Goal: Complete application form: Complete application form

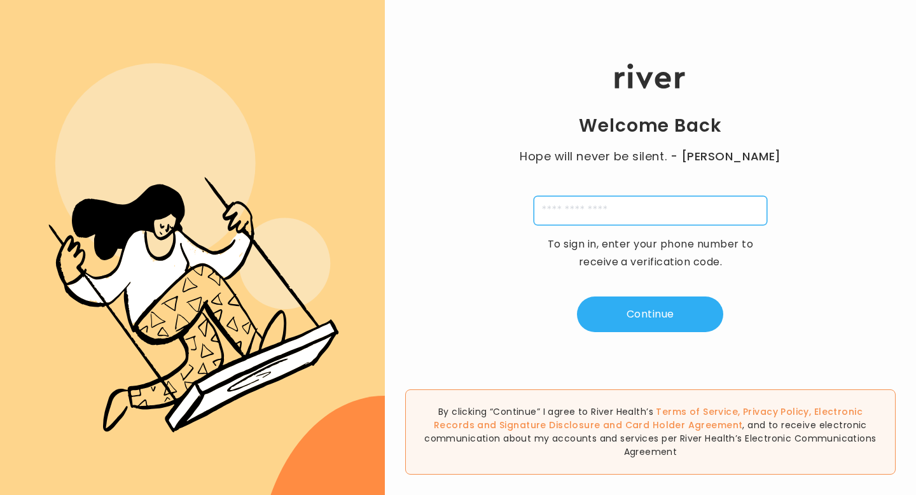
click at [661, 209] on input "tel" at bounding box center [650, 210] width 233 height 29
type input "**********"
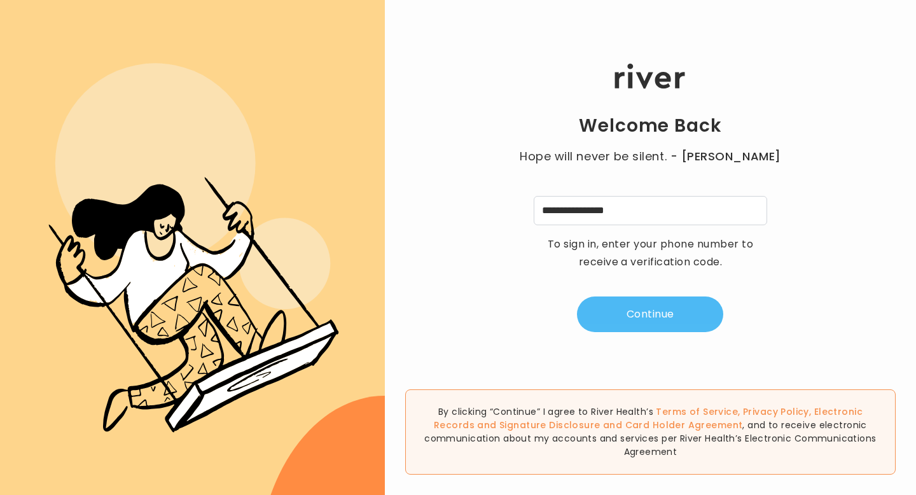
click at [639, 308] on button "Continue" at bounding box center [650, 314] width 146 height 36
type input "*"
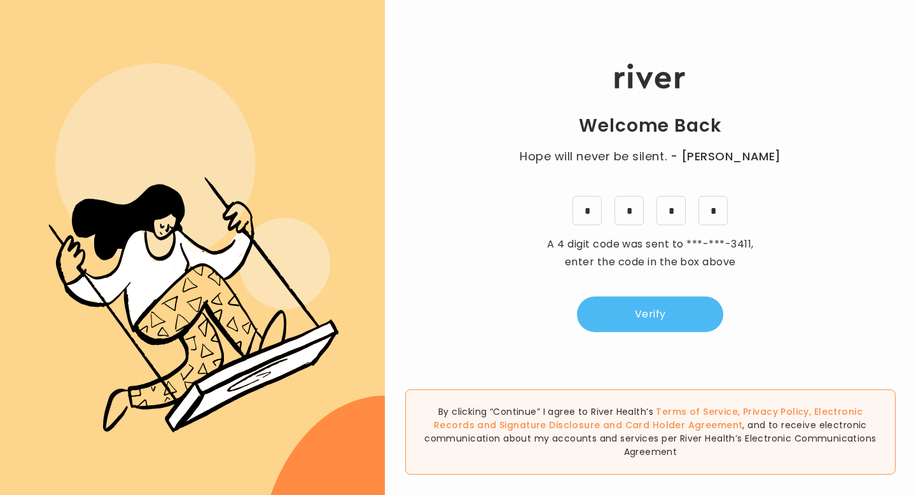
click at [658, 302] on button "Verify" at bounding box center [650, 314] width 146 height 36
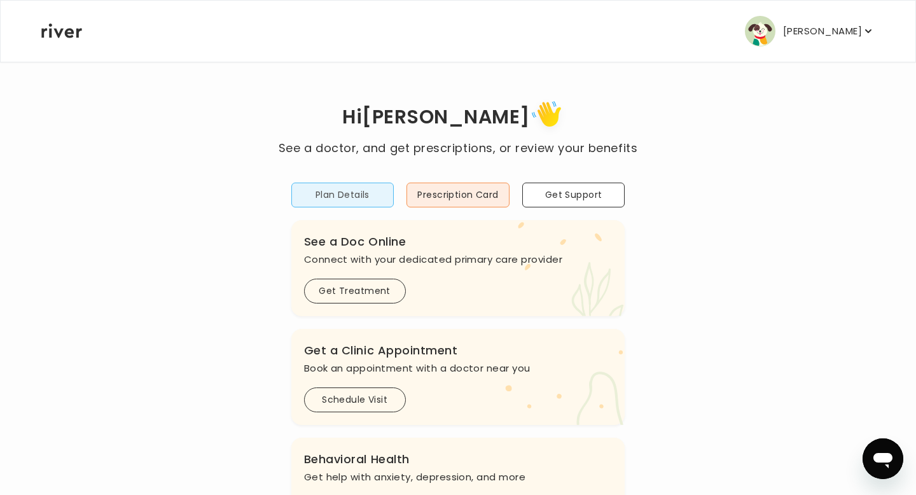
click at [363, 193] on button "Plan Details" at bounding box center [342, 195] width 103 height 25
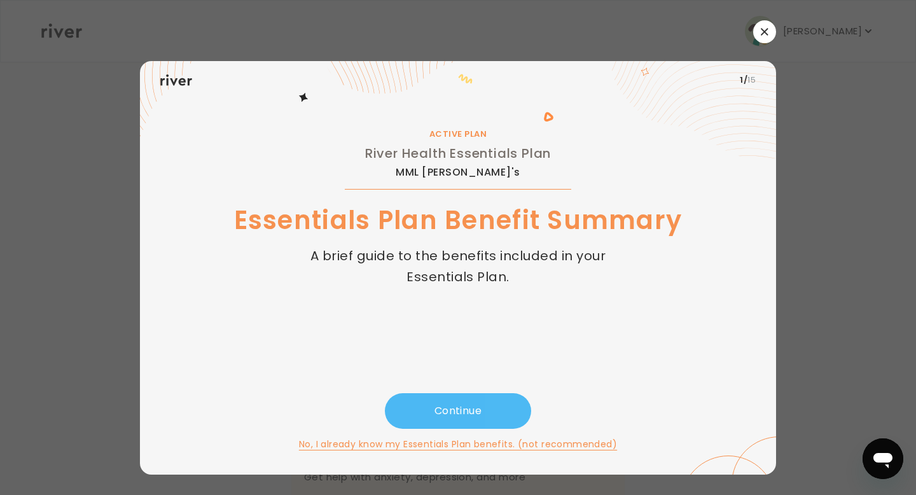
click at [479, 411] on button "Continue" at bounding box center [458, 411] width 146 height 36
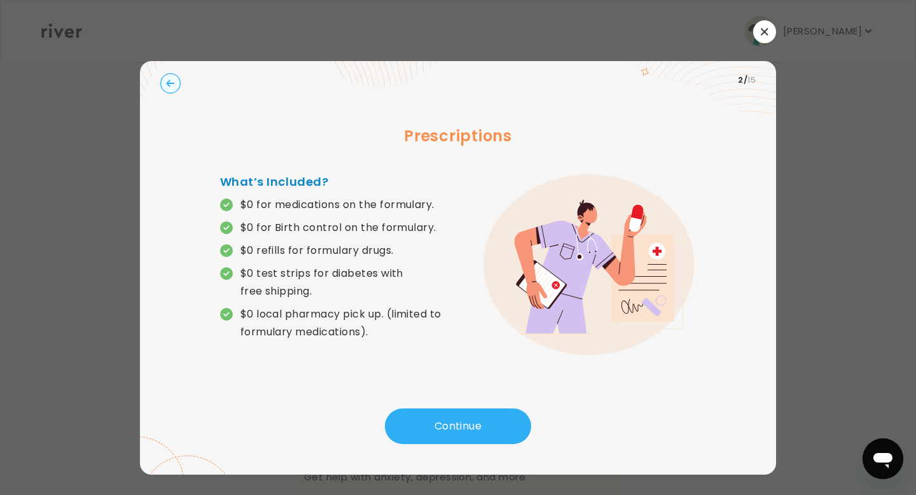
click at [765, 30] on icon "button" at bounding box center [764, 31] width 7 height 7
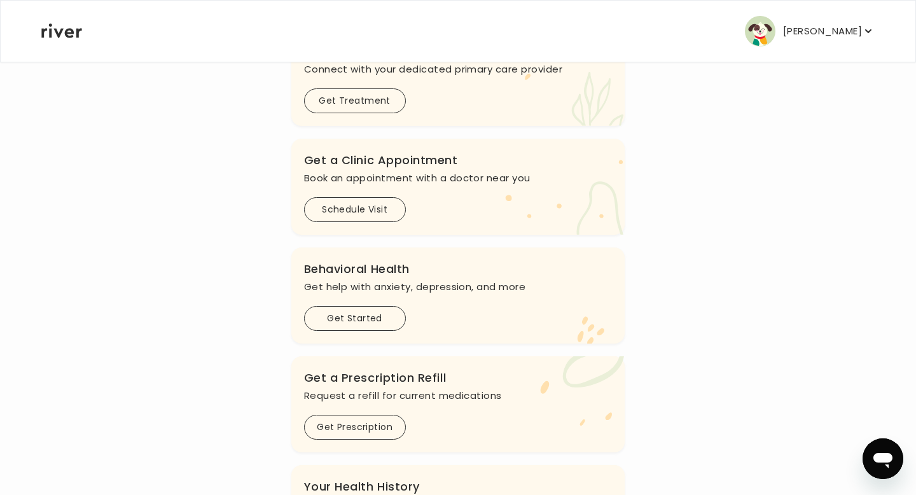
scroll to position [193, 0]
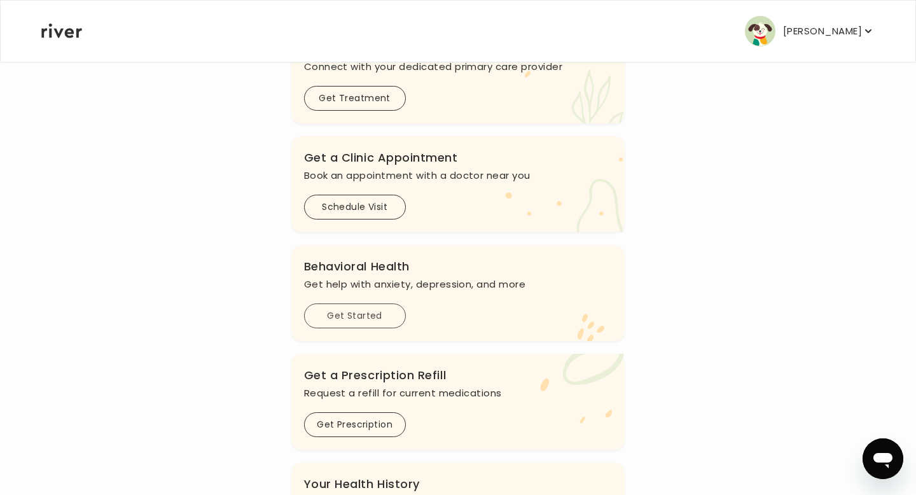
click at [368, 319] on button "Get Started" at bounding box center [355, 315] width 102 height 25
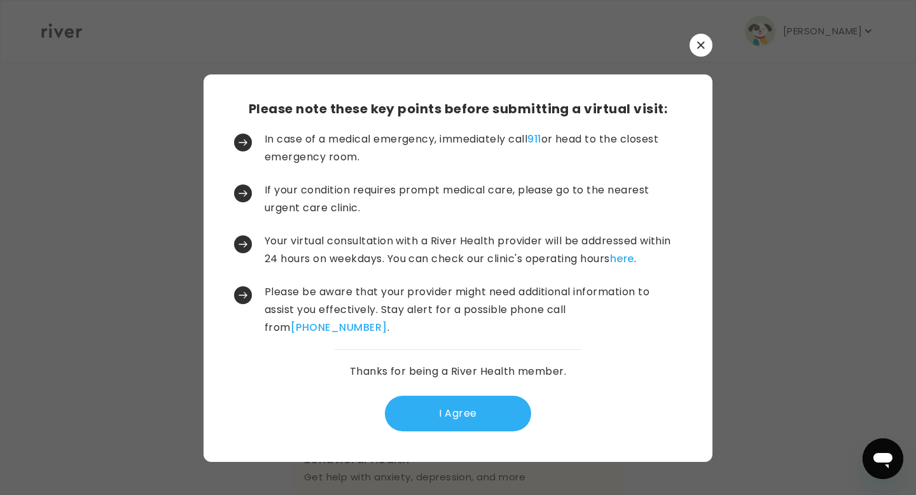
scroll to position [0, 0]
click at [422, 408] on button "I Agree" at bounding box center [458, 414] width 146 height 36
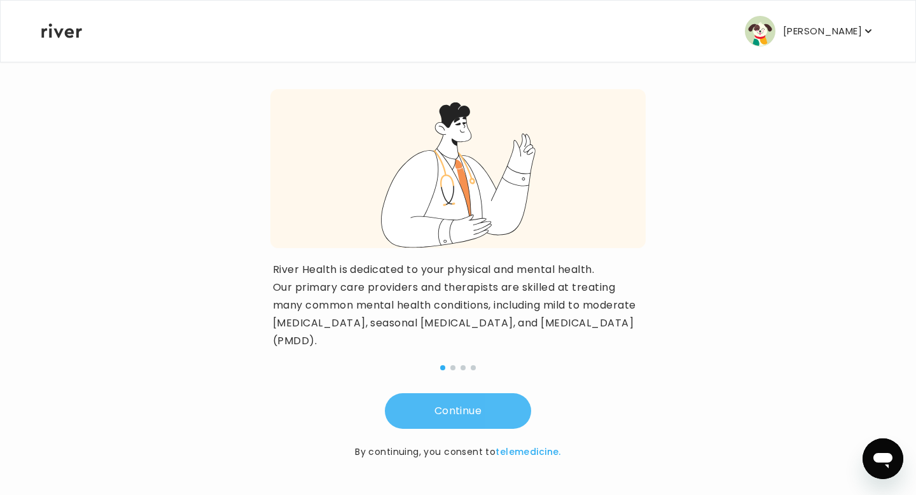
click at [422, 408] on button "Continue" at bounding box center [458, 411] width 146 height 36
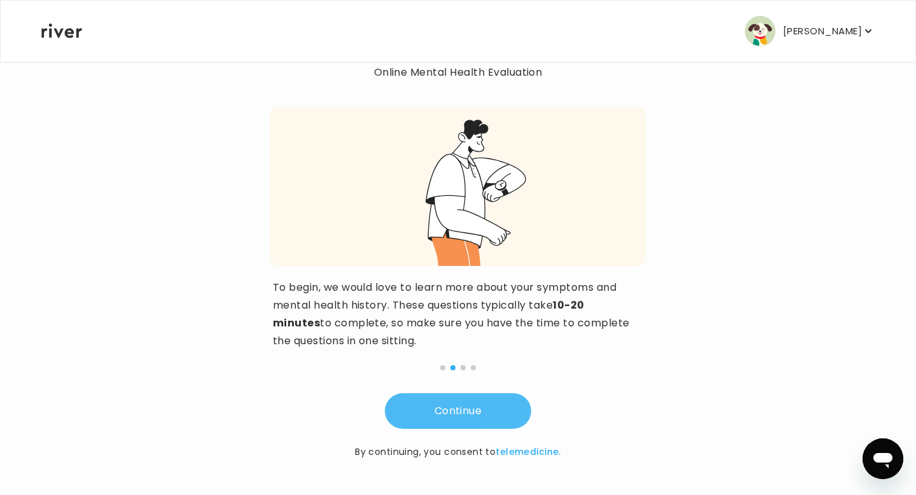
click at [422, 408] on button "Continue" at bounding box center [458, 411] width 146 height 36
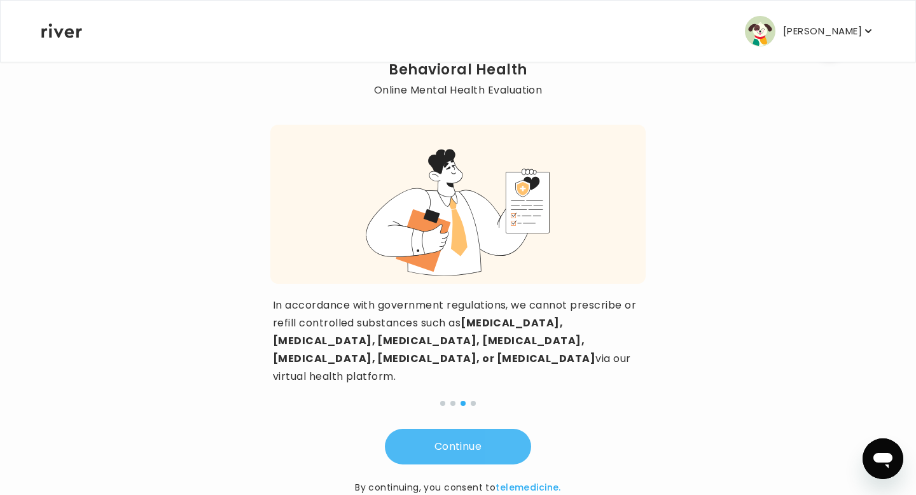
click at [422, 429] on button "Continue" at bounding box center [458, 447] width 146 height 36
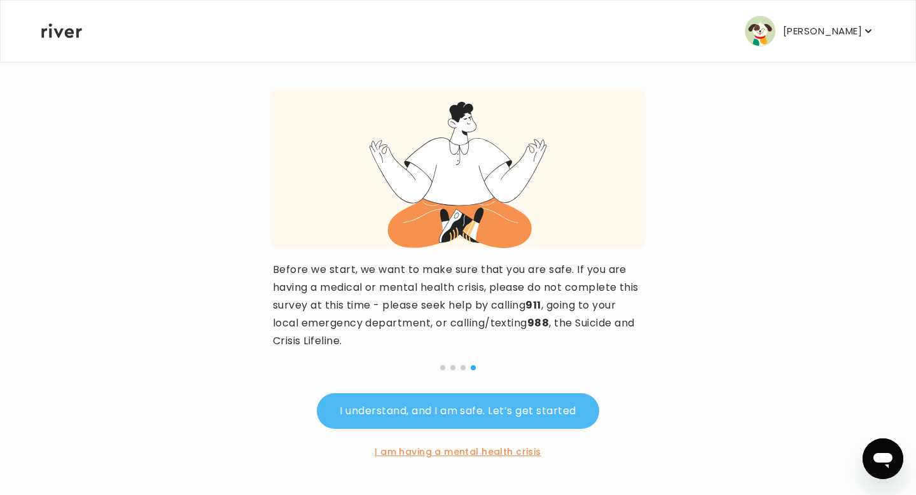
click at [422, 408] on button "I understand, and I am safe. Let’s get started" at bounding box center [458, 411] width 282 height 36
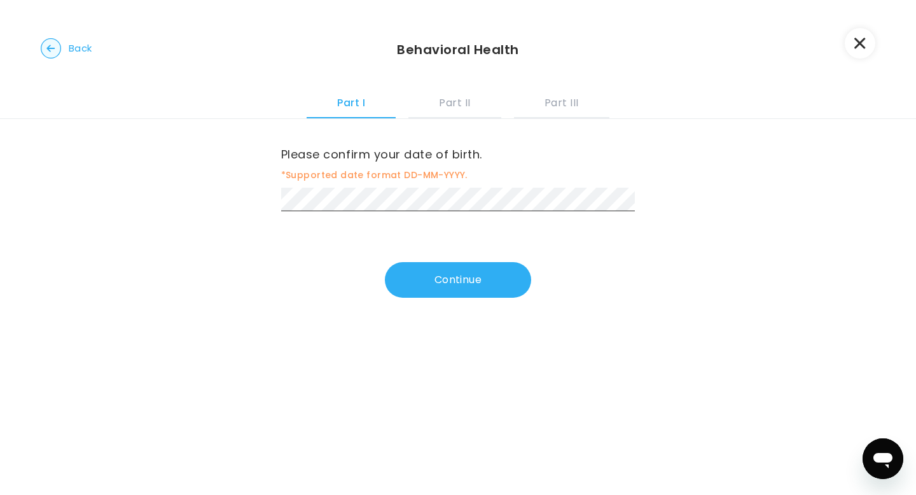
click at [452, 300] on div "Please confirm your date of birth. *Supported date format DD-MM-YYYY. Continue" at bounding box center [458, 224] width 916 height 211
click at [465, 286] on button "Continue" at bounding box center [458, 280] width 146 height 36
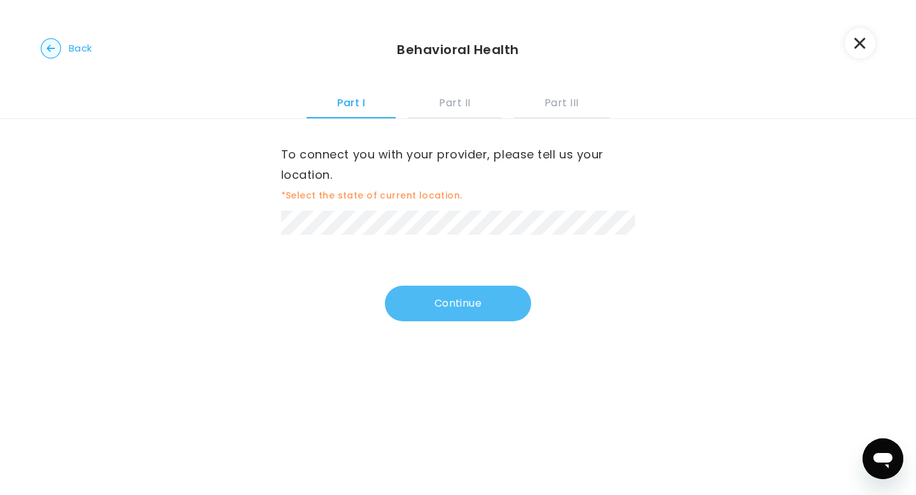
click at [494, 317] on button "Continue" at bounding box center [458, 304] width 146 height 36
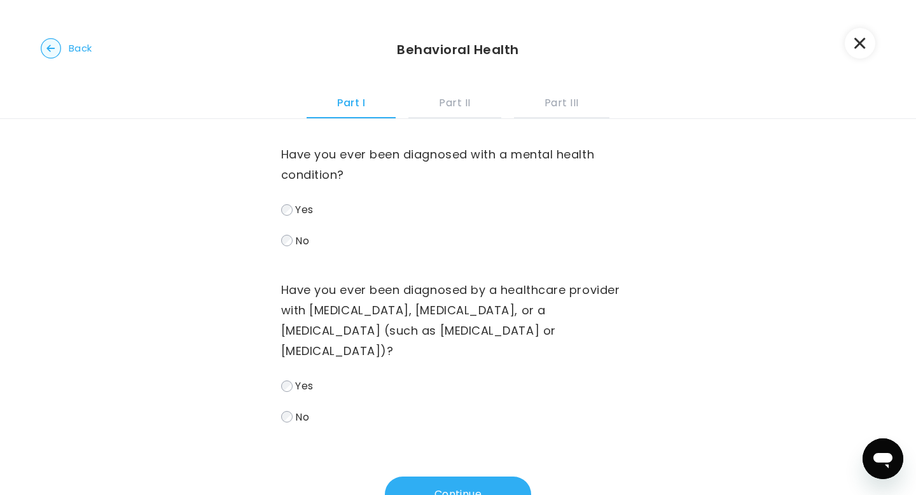
click at [288, 248] on label "No" at bounding box center [458, 241] width 354 height 18
click at [288, 426] on label "No" at bounding box center [458, 417] width 354 height 18
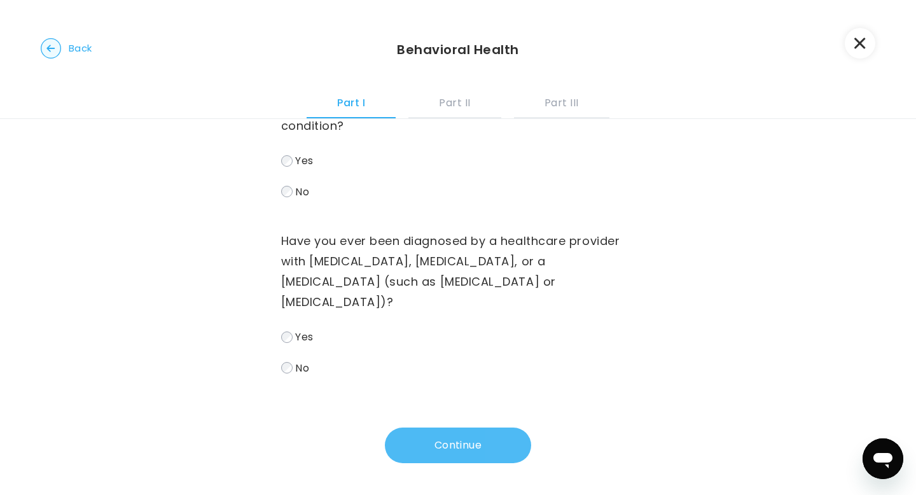
click at [438, 453] on button "Continue" at bounding box center [458, 445] width 146 height 36
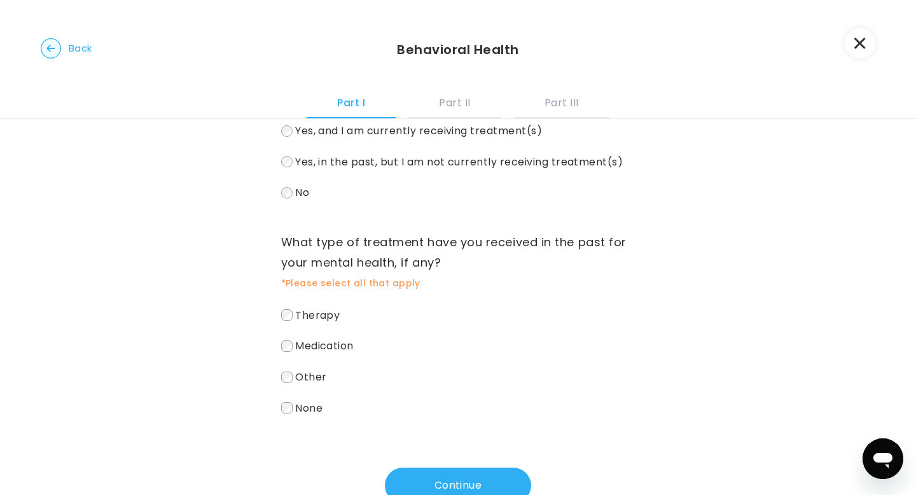
scroll to position [87, 0]
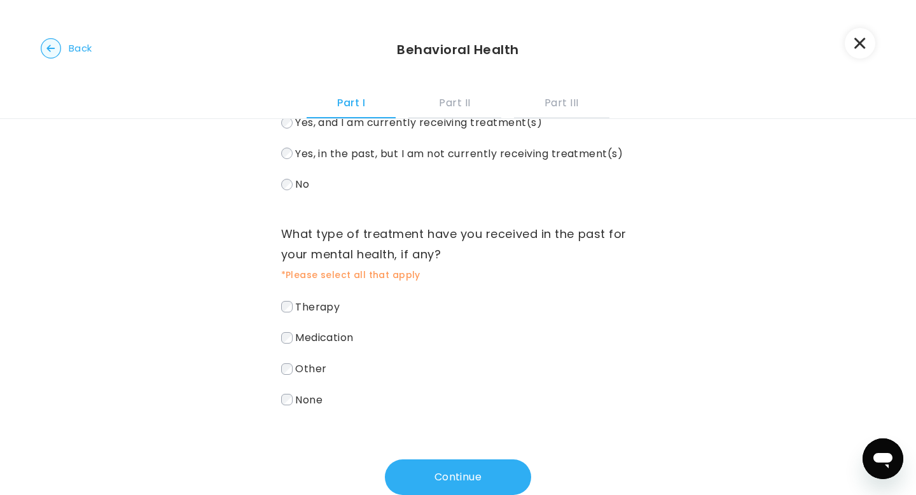
click at [321, 311] on span "Therapy" at bounding box center [317, 306] width 45 height 15
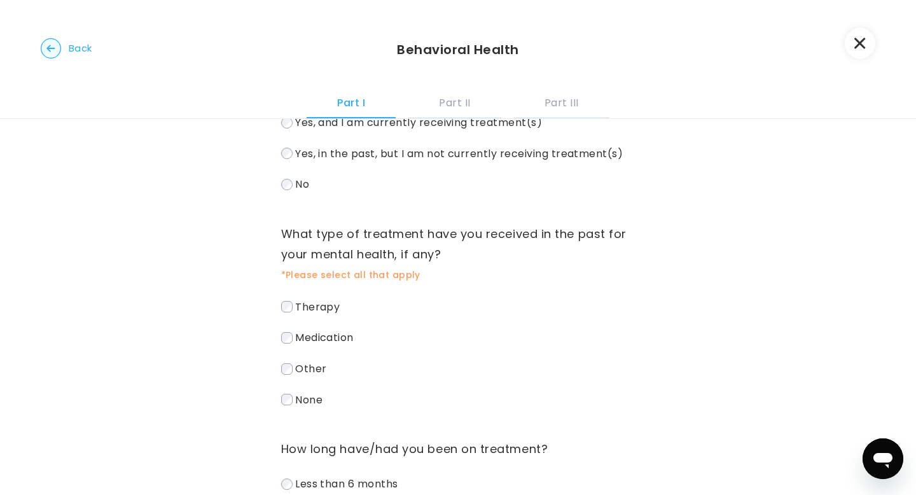
click at [313, 332] on span "Medication" at bounding box center [324, 337] width 59 height 15
click at [323, 303] on span "Therapy" at bounding box center [317, 306] width 45 height 15
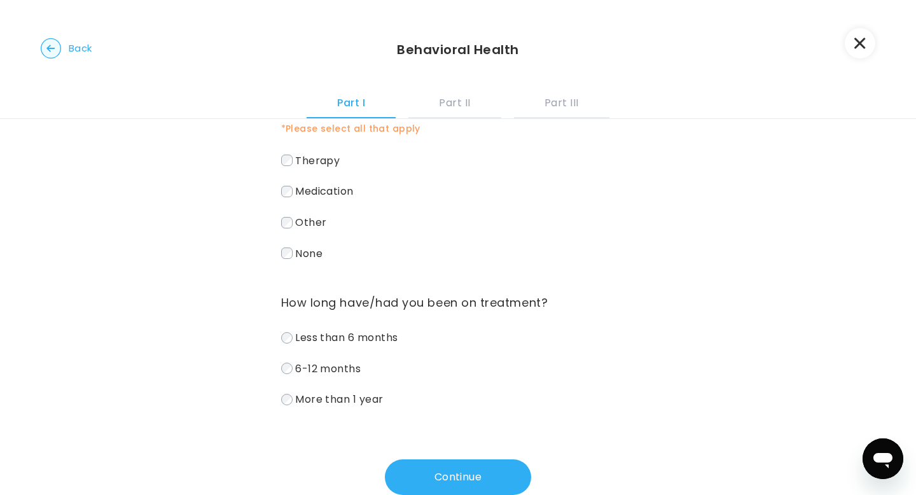
scroll to position [243, 0]
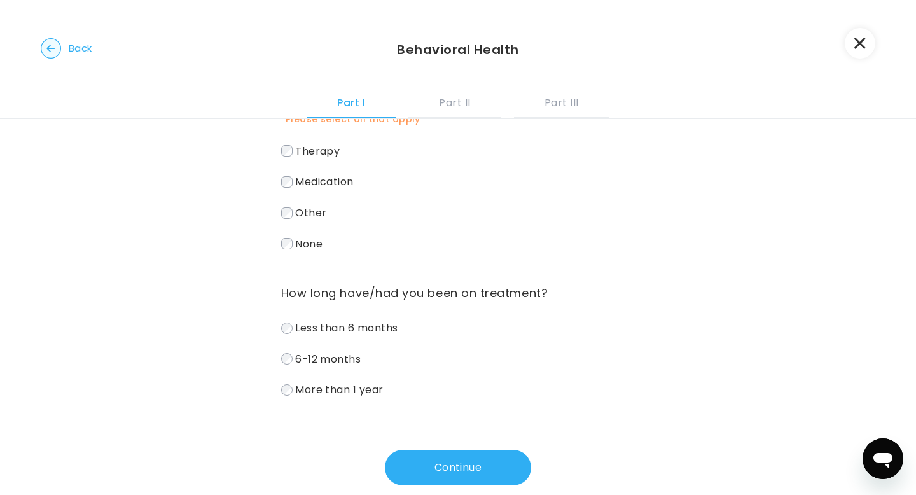
click at [371, 337] on label "Less than 6 months" at bounding box center [458, 328] width 354 height 18
click at [455, 489] on div "Have you ever been prescribed treatment (therapy, medication, etc.) for your me…" at bounding box center [458, 196] width 916 height 641
click at [457, 480] on button "Continue" at bounding box center [458, 468] width 146 height 36
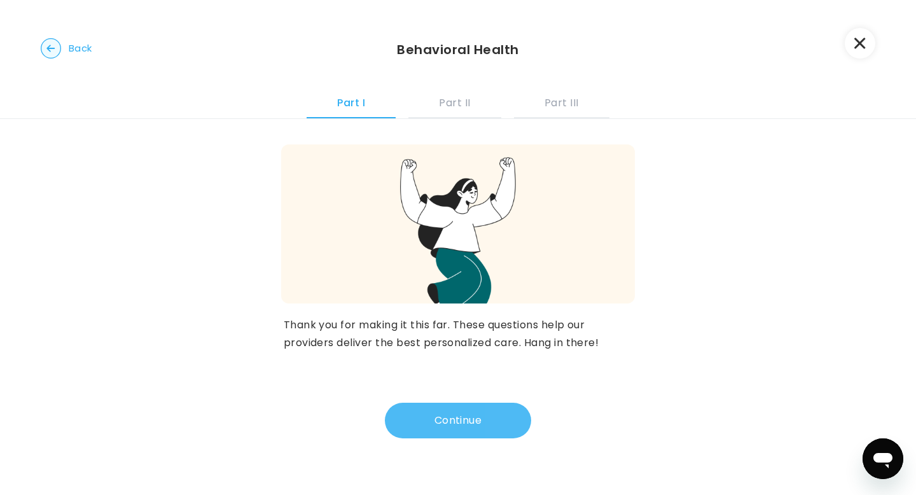
scroll to position [0, 0]
click at [461, 425] on button "Continue" at bounding box center [458, 421] width 146 height 36
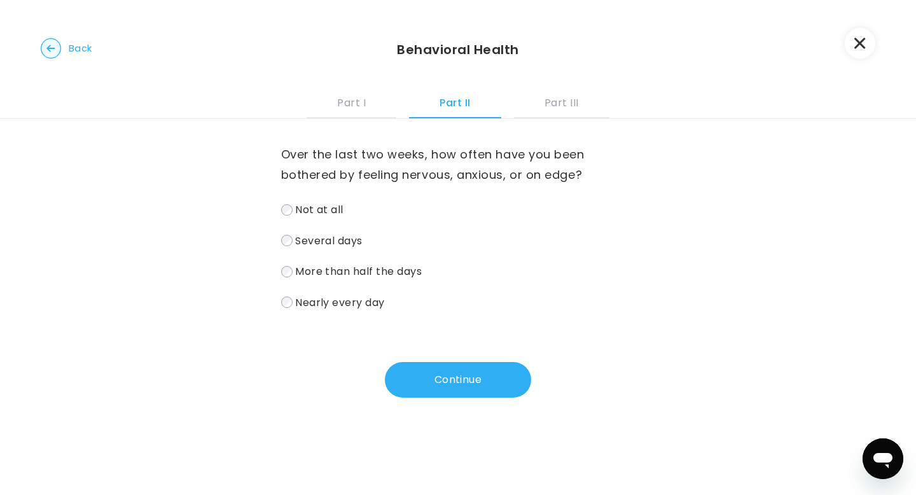
click at [295, 235] on label "Several days" at bounding box center [458, 241] width 354 height 18
click at [467, 378] on button "Continue" at bounding box center [458, 380] width 146 height 36
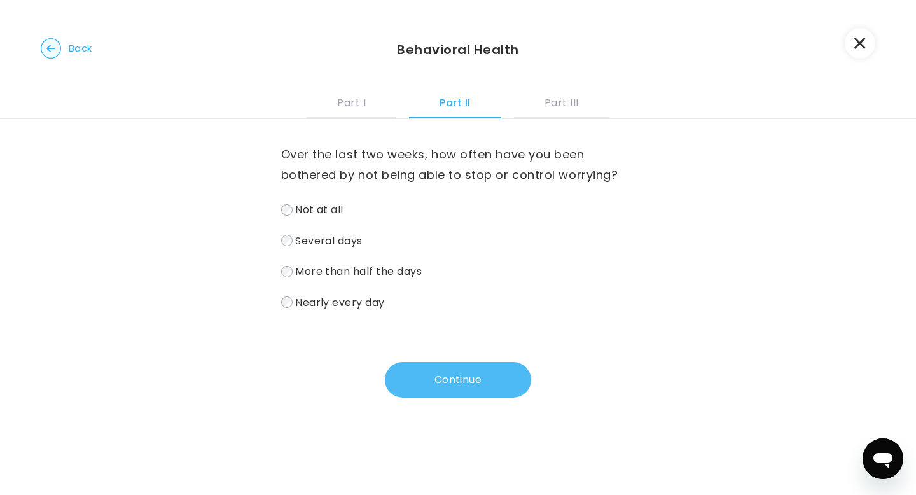
click at [430, 377] on button "Continue" at bounding box center [458, 380] width 146 height 36
click at [361, 241] on span "Several days" at bounding box center [328, 240] width 67 height 15
click at [448, 372] on button "Continue" at bounding box center [458, 380] width 146 height 36
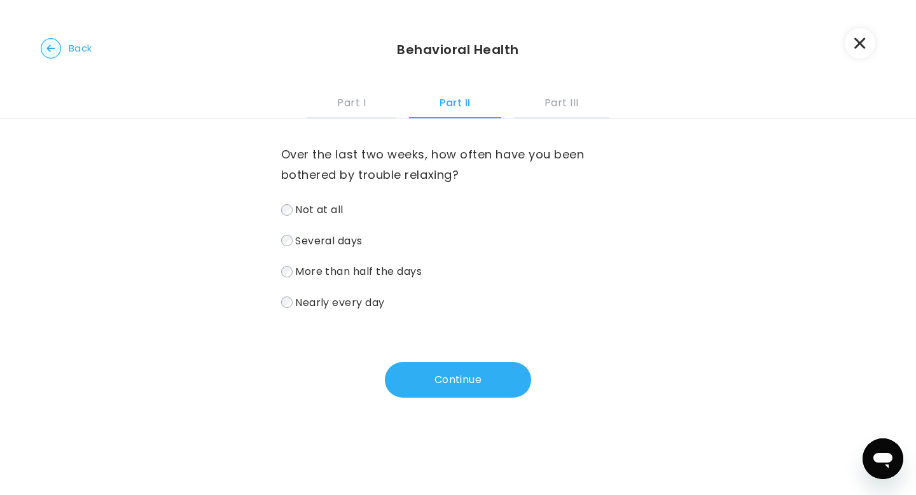
click at [329, 239] on span "Several days" at bounding box center [328, 240] width 67 height 15
click at [454, 379] on button "Continue" at bounding box center [458, 380] width 146 height 36
click at [351, 229] on div "Not at all Several days More than half the days Nearly every day" at bounding box center [458, 255] width 354 height 111
click at [337, 241] on span "Several days" at bounding box center [328, 240] width 67 height 15
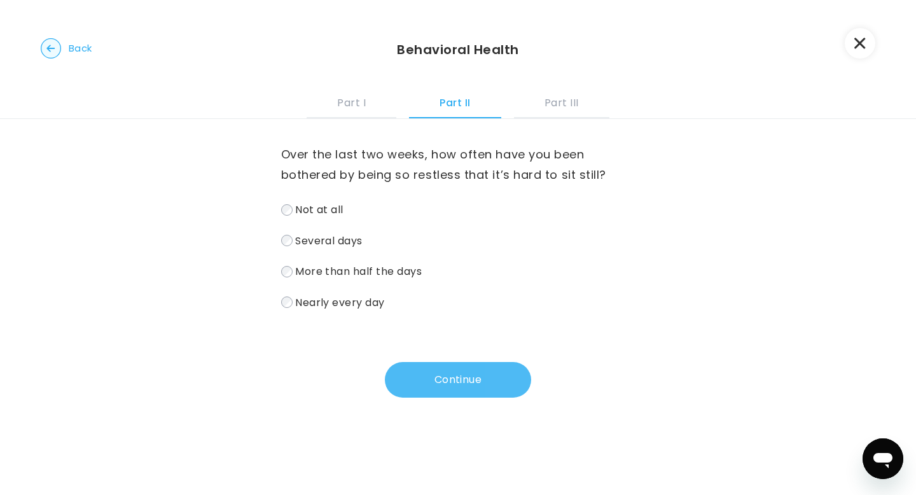
click at [482, 385] on button "Continue" at bounding box center [458, 380] width 146 height 36
click at [351, 239] on span "Several days" at bounding box center [328, 240] width 67 height 15
click at [470, 379] on button "Continue" at bounding box center [458, 380] width 146 height 36
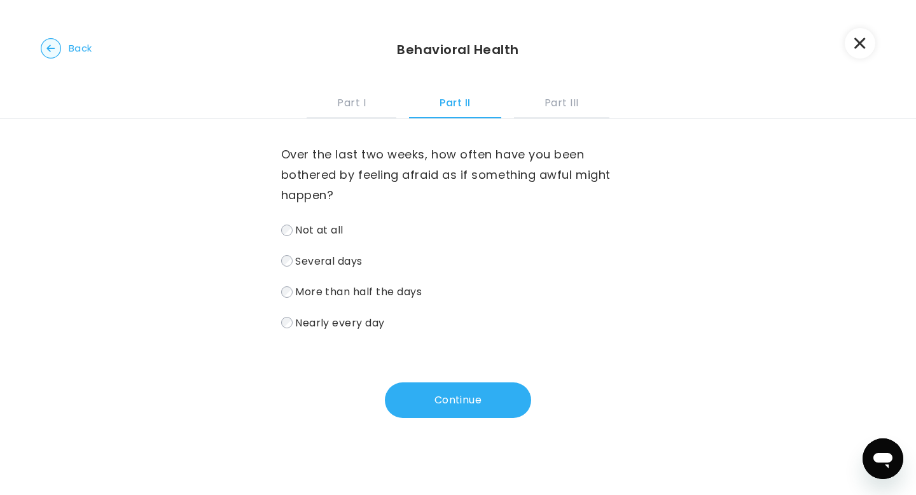
click at [335, 263] on span "Several days" at bounding box center [328, 260] width 67 height 15
click at [337, 229] on span "Not at all" at bounding box center [319, 230] width 48 height 15
click at [345, 256] on span "Several days" at bounding box center [328, 260] width 67 height 15
click at [469, 393] on button "Continue" at bounding box center [458, 400] width 146 height 36
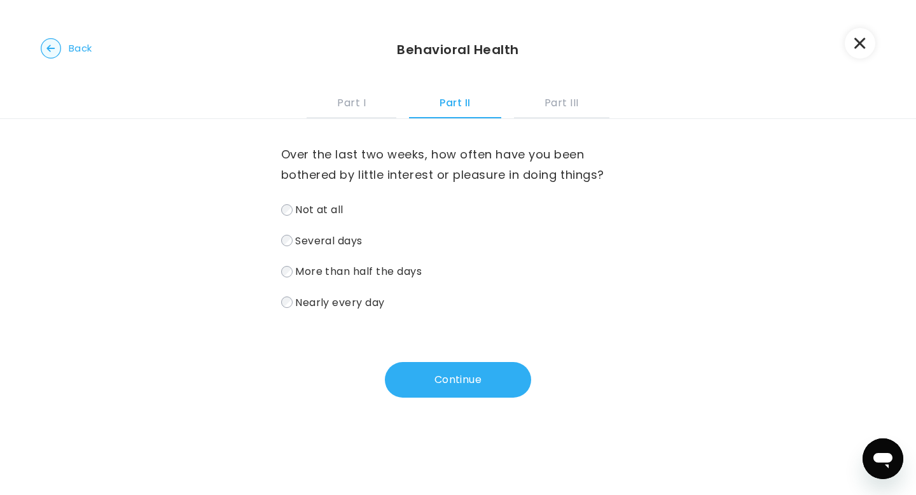
click at [331, 242] on span "Several days" at bounding box center [328, 240] width 67 height 15
click at [437, 352] on div "Over the last two weeks, how often have you been bothered by little interest or…" at bounding box center [458, 258] width 354 height 279
click at [438, 368] on button "Continue" at bounding box center [458, 380] width 146 height 36
click at [331, 237] on span "Several days" at bounding box center [328, 240] width 67 height 15
click at [452, 398] on button "Continue" at bounding box center [458, 380] width 146 height 36
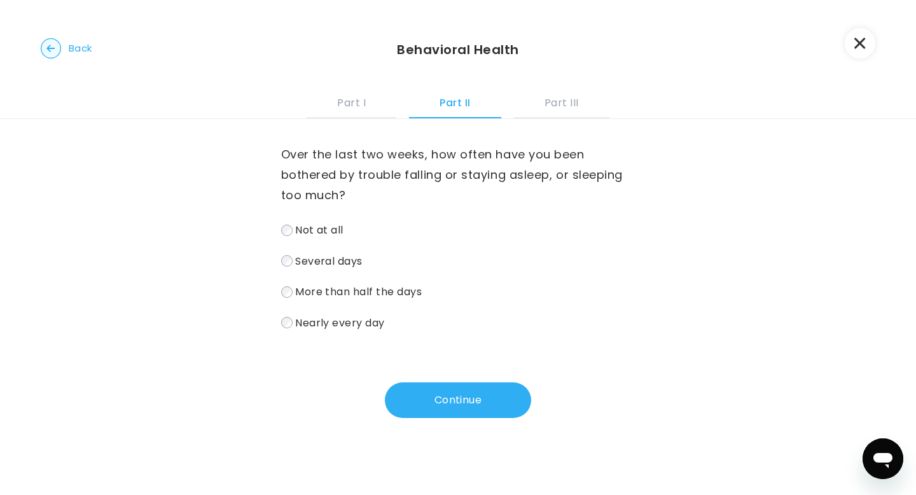
click at [335, 261] on span "Several days" at bounding box center [328, 260] width 67 height 15
click at [469, 384] on button "Continue" at bounding box center [458, 400] width 146 height 36
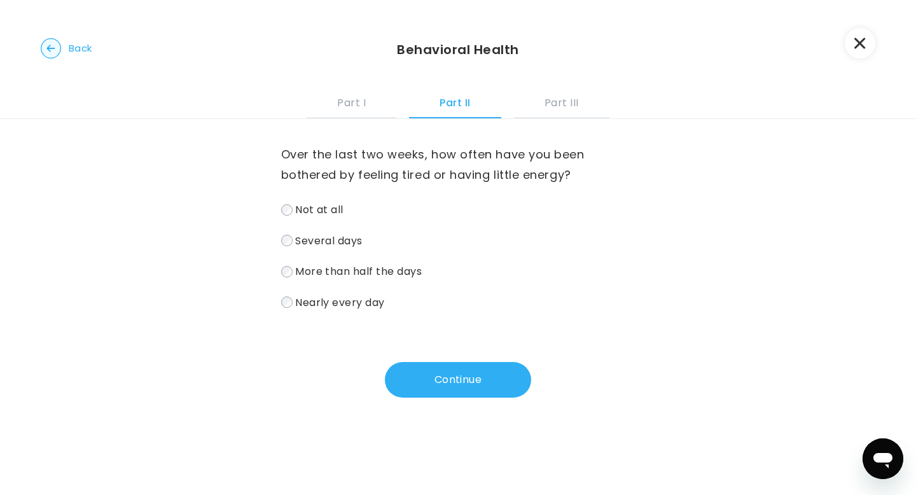
click at [299, 240] on span "Several days" at bounding box center [328, 240] width 67 height 15
click at [426, 372] on button "Continue" at bounding box center [458, 380] width 146 height 36
click at [326, 216] on span "Not at all" at bounding box center [319, 209] width 48 height 15
click at [451, 382] on button "Continue" at bounding box center [458, 380] width 146 height 36
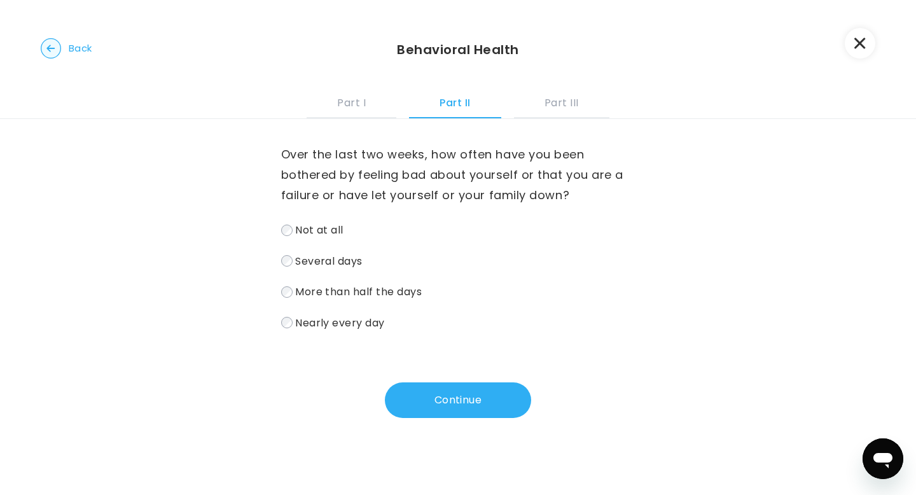
click at [337, 226] on span "Not at all" at bounding box center [319, 230] width 48 height 15
click at [338, 262] on span "Several days" at bounding box center [328, 260] width 67 height 15
click at [489, 401] on button "Continue" at bounding box center [458, 400] width 146 height 36
click at [352, 261] on span "Several days" at bounding box center [328, 260] width 67 height 15
click at [441, 374] on div "Over the last two weeks, how often have you been bothered by trouble concentrat…" at bounding box center [458, 268] width 354 height 299
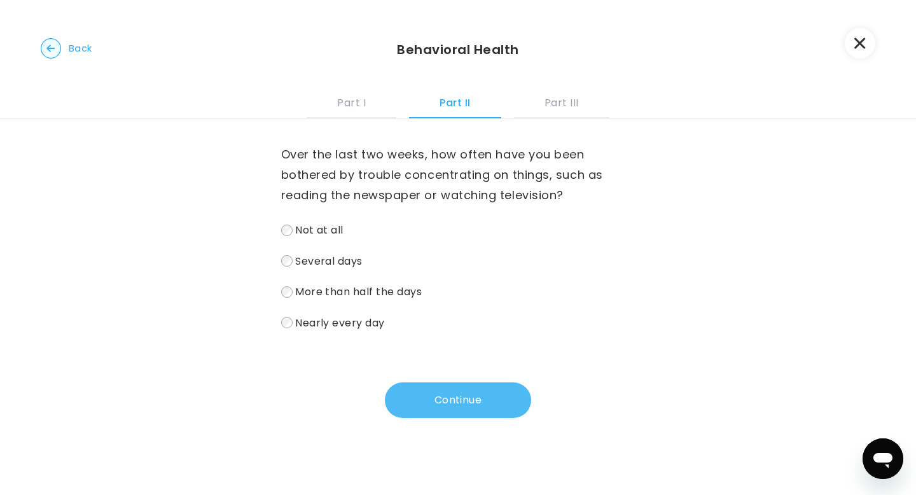
click at [442, 387] on button "Continue" at bounding box center [458, 400] width 146 height 36
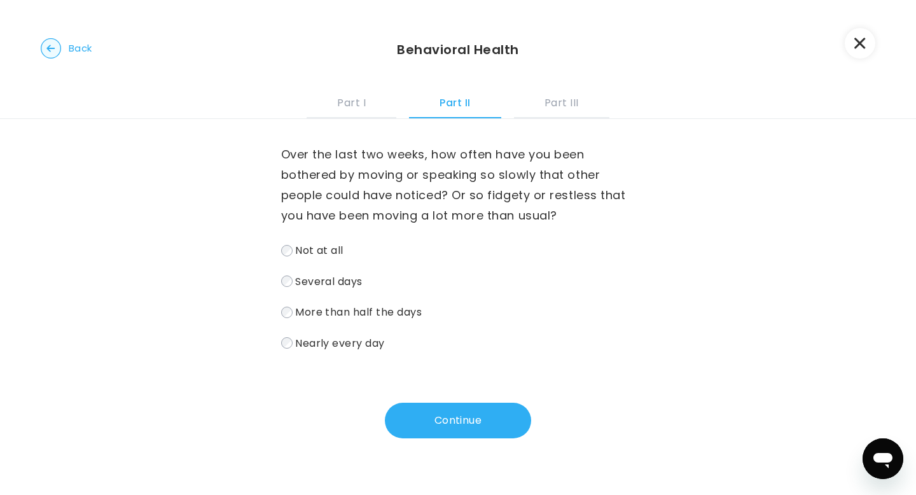
click at [338, 282] on span "Several days" at bounding box center [328, 281] width 67 height 15
click at [447, 424] on button "Continue" at bounding box center [458, 421] width 146 height 36
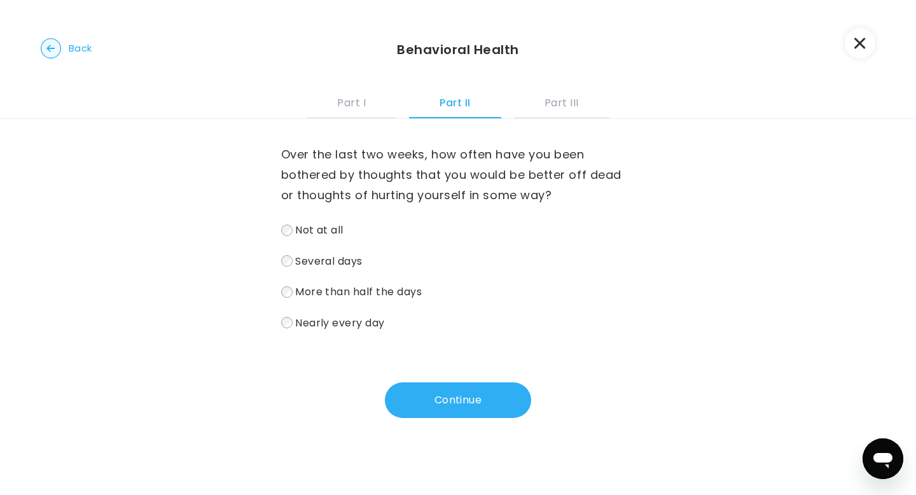
click at [328, 230] on span "Not at all" at bounding box center [319, 230] width 48 height 15
click at [458, 408] on button "Continue" at bounding box center [458, 400] width 146 height 36
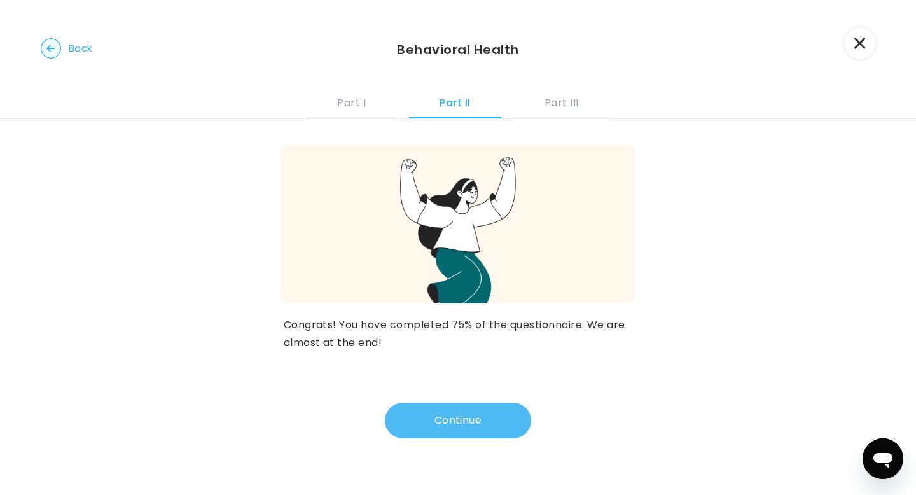
click at [458, 408] on button "Continue" at bounding box center [458, 421] width 146 height 36
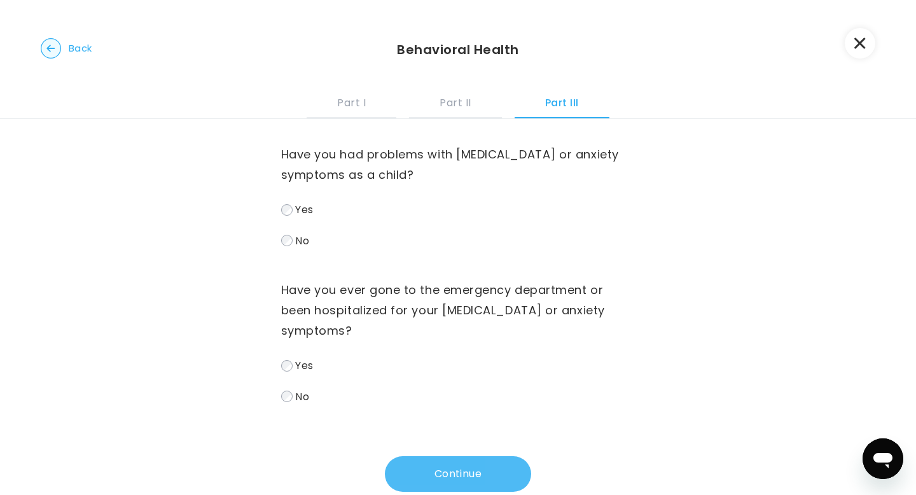
scroll to position [30, 0]
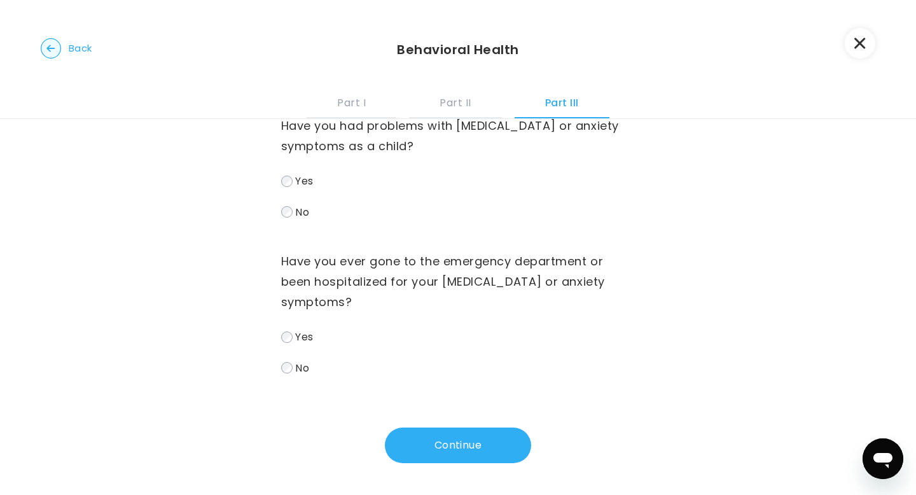
click at [284, 205] on label "No" at bounding box center [458, 212] width 354 height 18
click at [293, 361] on label "No" at bounding box center [458, 368] width 354 height 18
click at [420, 452] on button "Continue" at bounding box center [458, 445] width 146 height 36
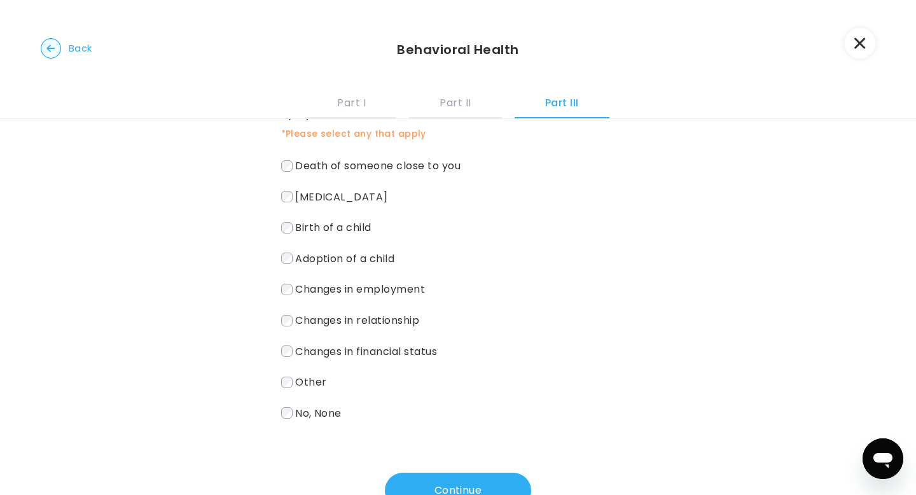
scroll to position [85, 0]
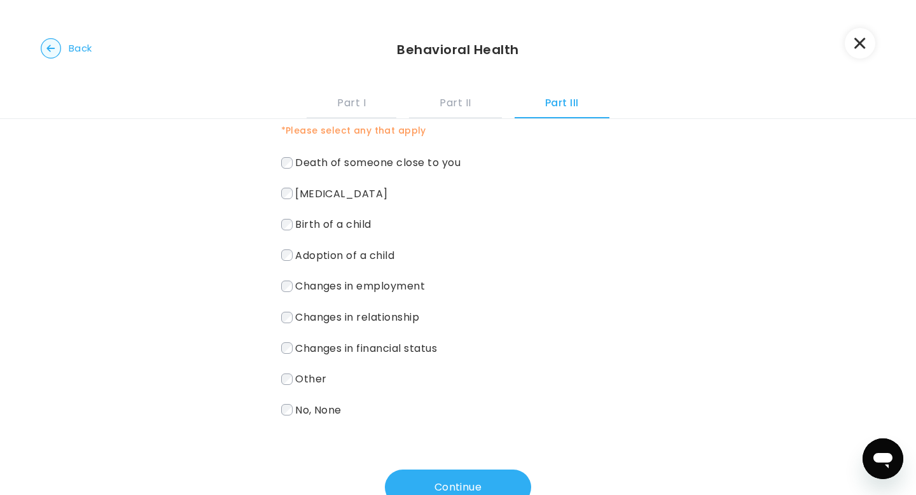
click at [397, 378] on label "Other" at bounding box center [458, 379] width 354 height 18
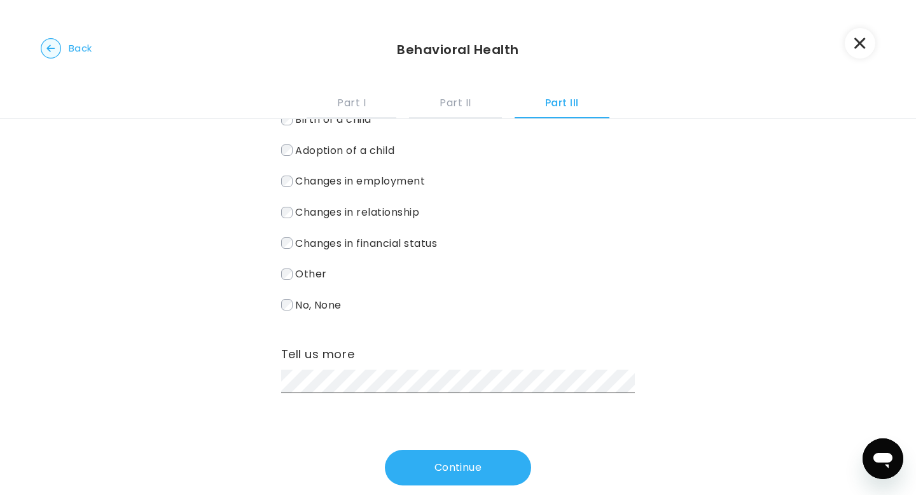
scroll to position [192, 0]
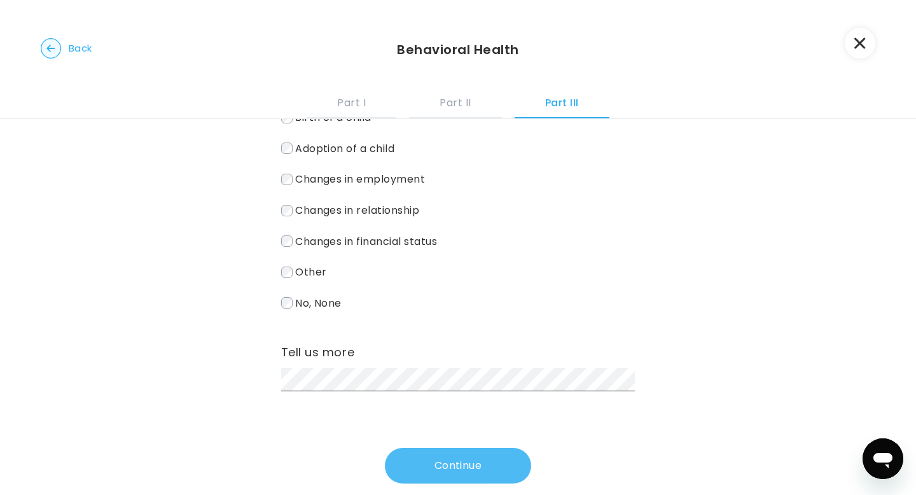
click at [454, 461] on button "Continue" at bounding box center [458, 466] width 146 height 36
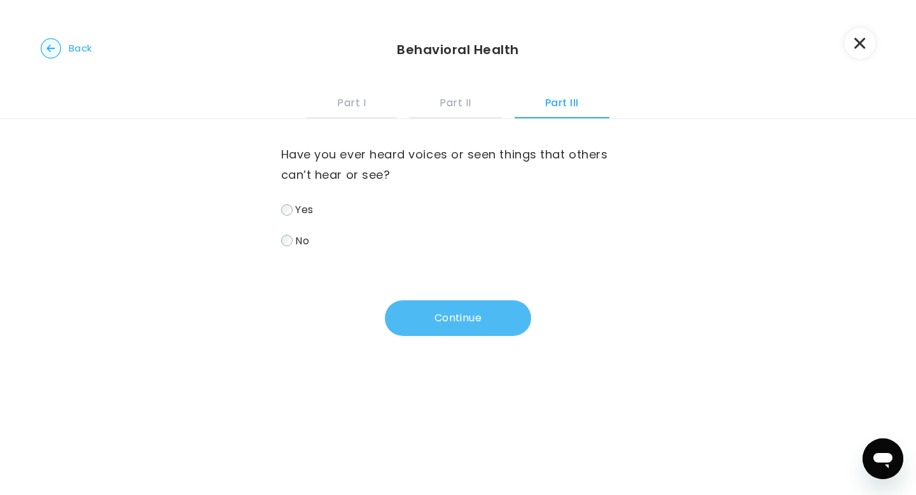
scroll to position [0, 0]
click at [311, 239] on label "No" at bounding box center [458, 241] width 354 height 18
click at [441, 312] on button "Continue" at bounding box center [458, 318] width 146 height 36
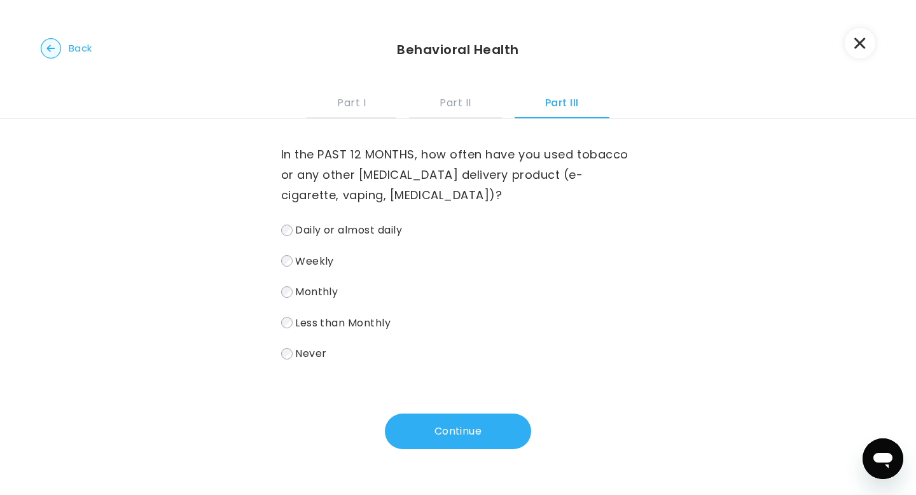
click at [313, 355] on span "Never" at bounding box center [310, 353] width 31 height 15
click at [401, 424] on button "Continue" at bounding box center [458, 431] width 146 height 36
click at [370, 328] on span "Less than Monthly" at bounding box center [342, 322] width 95 height 15
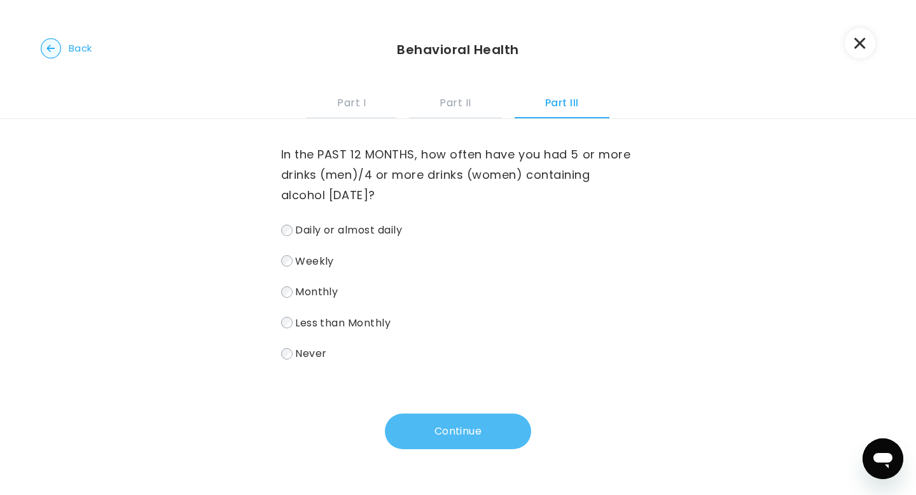
click at [446, 437] on button "Continue" at bounding box center [458, 431] width 146 height 36
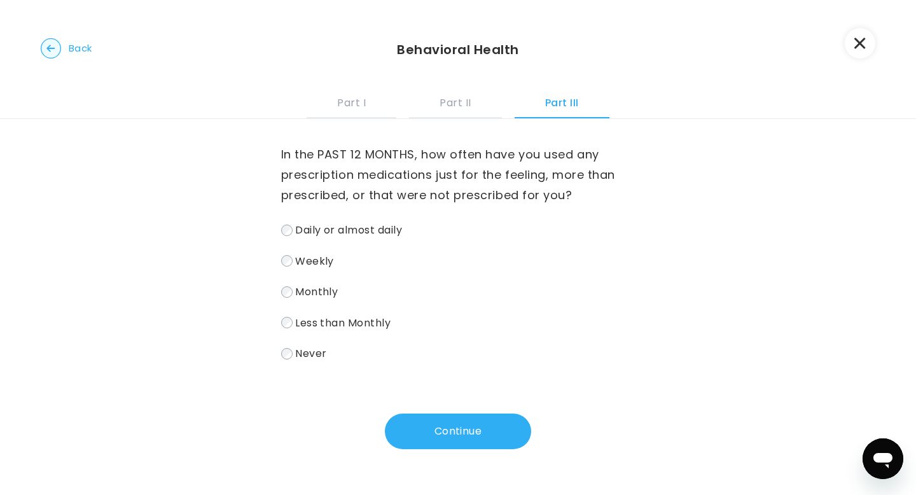
click at [332, 348] on label "Never" at bounding box center [458, 353] width 354 height 18
click at [428, 416] on button "Continue" at bounding box center [458, 431] width 146 height 36
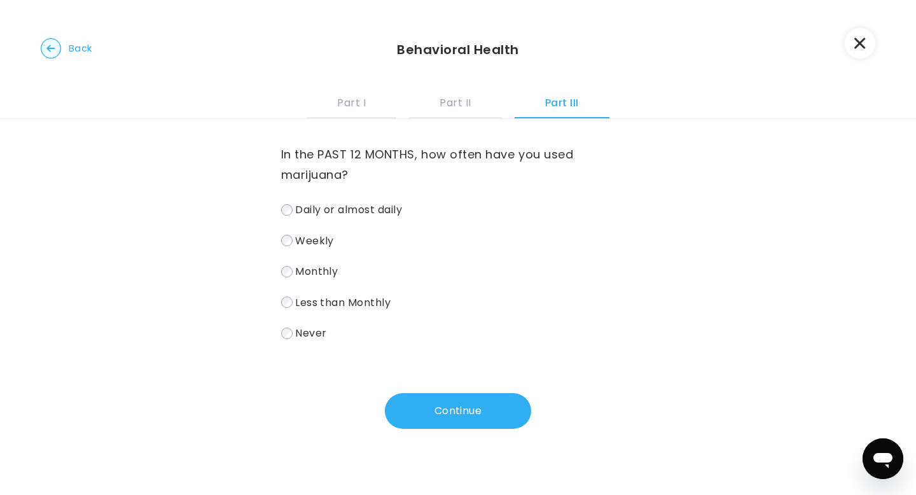
click at [324, 208] on span "Daily or almost daily" at bounding box center [348, 209] width 107 height 15
click at [472, 404] on button "Continue" at bounding box center [458, 411] width 146 height 36
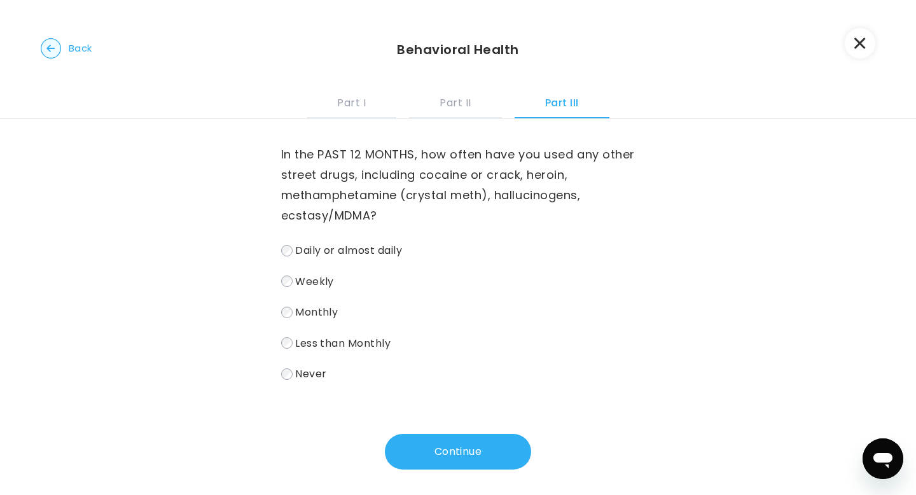
click at [329, 379] on label "Never" at bounding box center [458, 374] width 354 height 18
click at [434, 460] on button "Continue" at bounding box center [458, 452] width 146 height 36
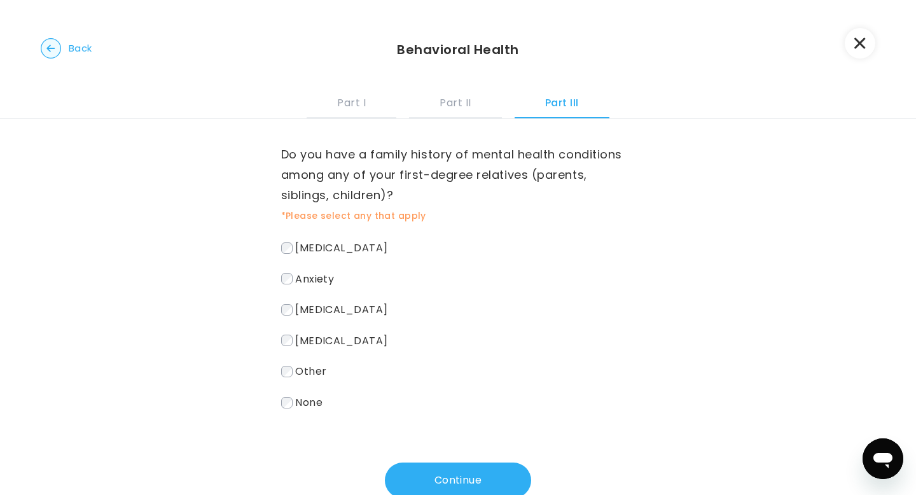
click at [399, 268] on div "[MEDICAL_DATA] [MEDICAL_DATA] [MEDICAL_DATA] Other None" at bounding box center [458, 325] width 354 height 173
click at [396, 278] on label "Anxiety" at bounding box center [458, 279] width 354 height 18
click at [497, 484] on button "Continue" at bounding box center [458, 480] width 146 height 36
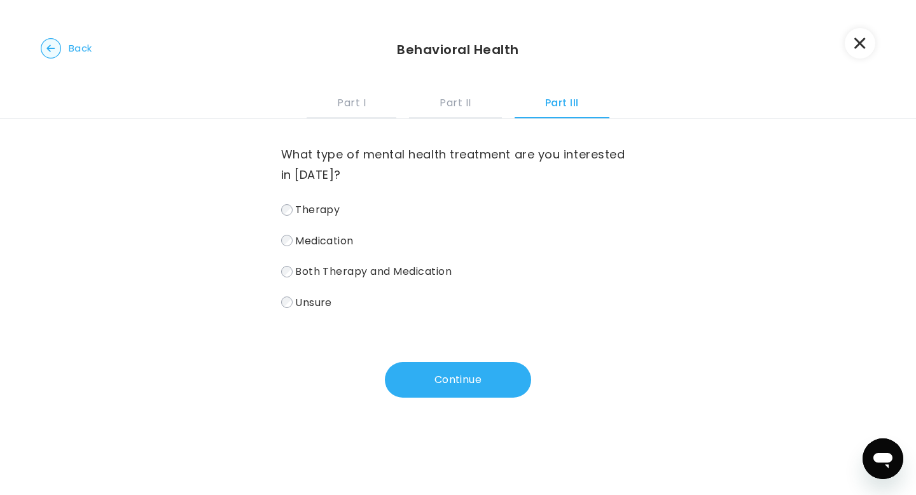
click at [313, 204] on span "Therapy" at bounding box center [317, 209] width 45 height 15
click at [443, 380] on button "Continue" at bounding box center [458, 380] width 146 height 36
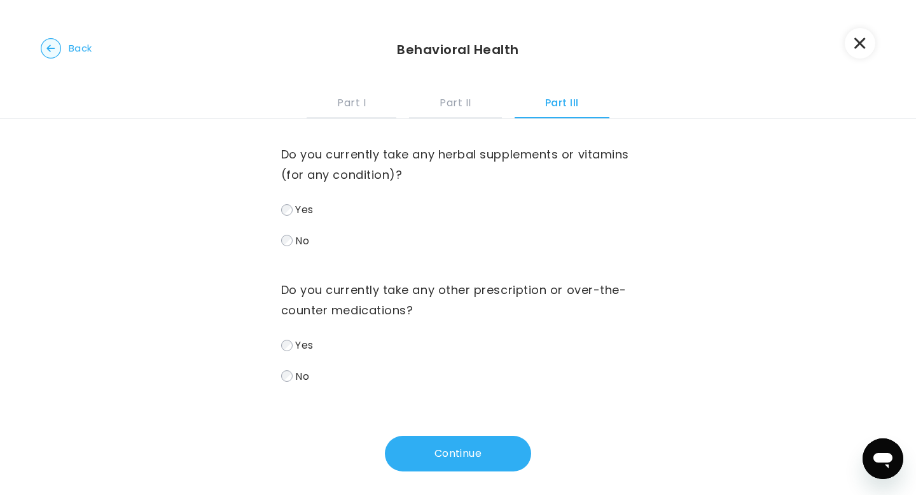
click at [302, 240] on span "No" at bounding box center [302, 240] width 14 height 15
click at [304, 385] on label "No" at bounding box center [458, 376] width 354 height 18
click at [403, 448] on button "Continue" at bounding box center [458, 454] width 146 height 36
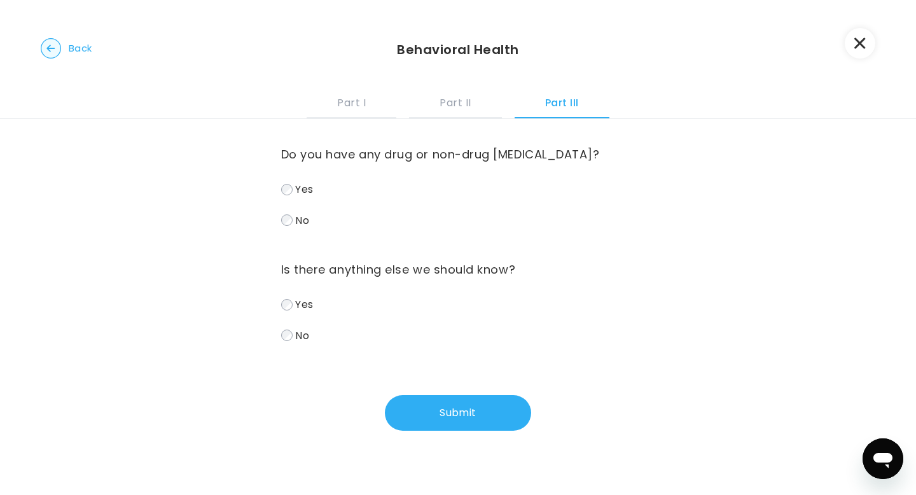
click at [293, 219] on label "No" at bounding box center [458, 220] width 354 height 18
click at [293, 335] on label "No" at bounding box center [458, 335] width 354 height 18
click at [411, 395] on div "Do you have any drug or non-drug [MEDICAL_DATA]? Yes No Is there anything else …" at bounding box center [458, 275] width 354 height 312
click at [419, 408] on button "Submit" at bounding box center [458, 413] width 146 height 36
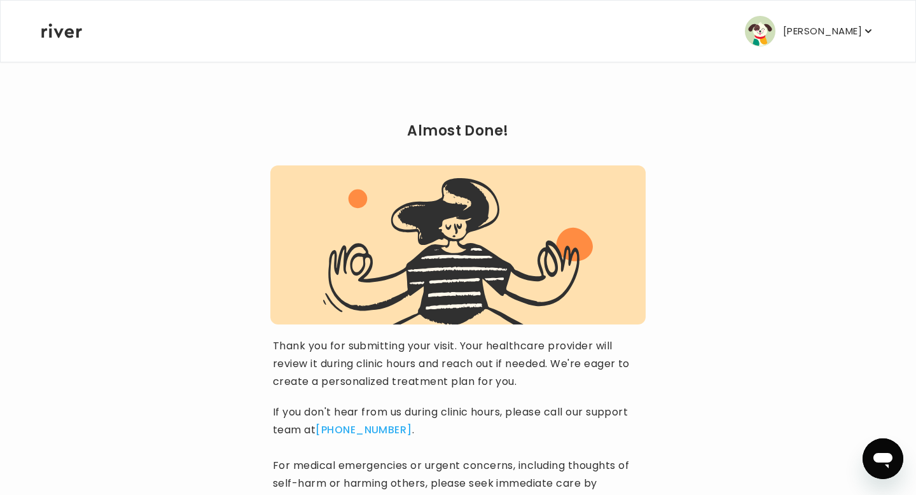
scroll to position [125, 0]
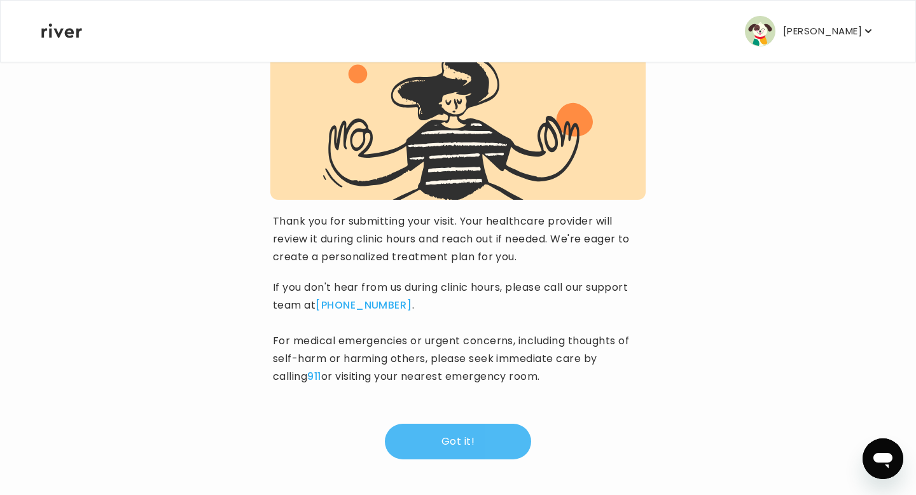
click at [454, 454] on button "Got it!" at bounding box center [458, 442] width 146 height 36
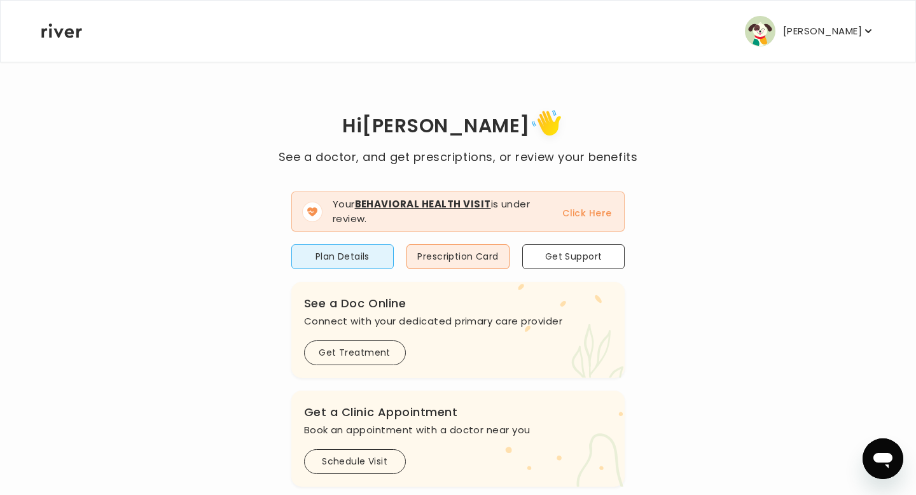
click at [586, 214] on button "Click Here" at bounding box center [586, 212] width 49 height 15
